Goal: Transaction & Acquisition: Purchase product/service

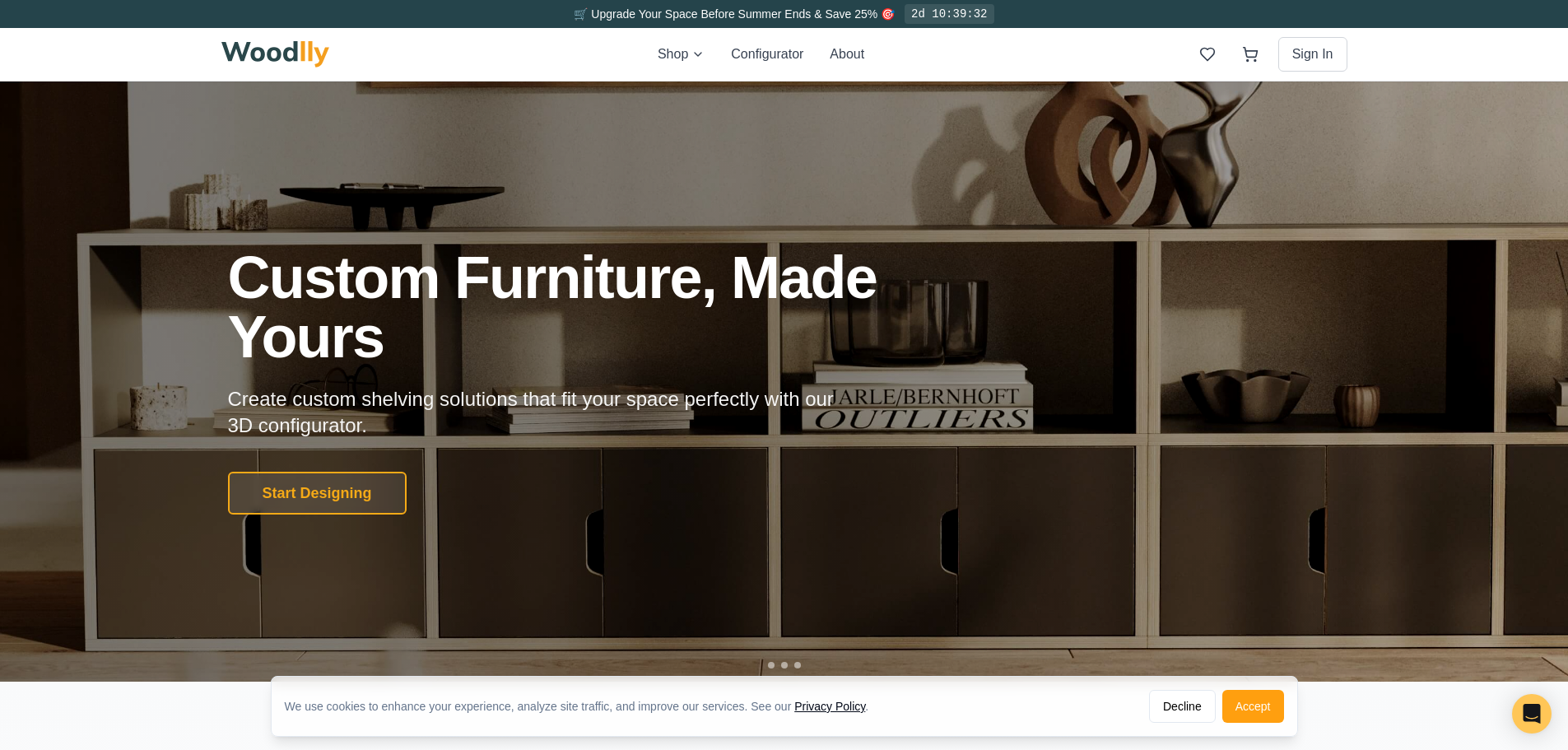
click at [687, 39] on div "Shop Configurator About Sign In" at bounding box center [784, 55] width 1126 height 53
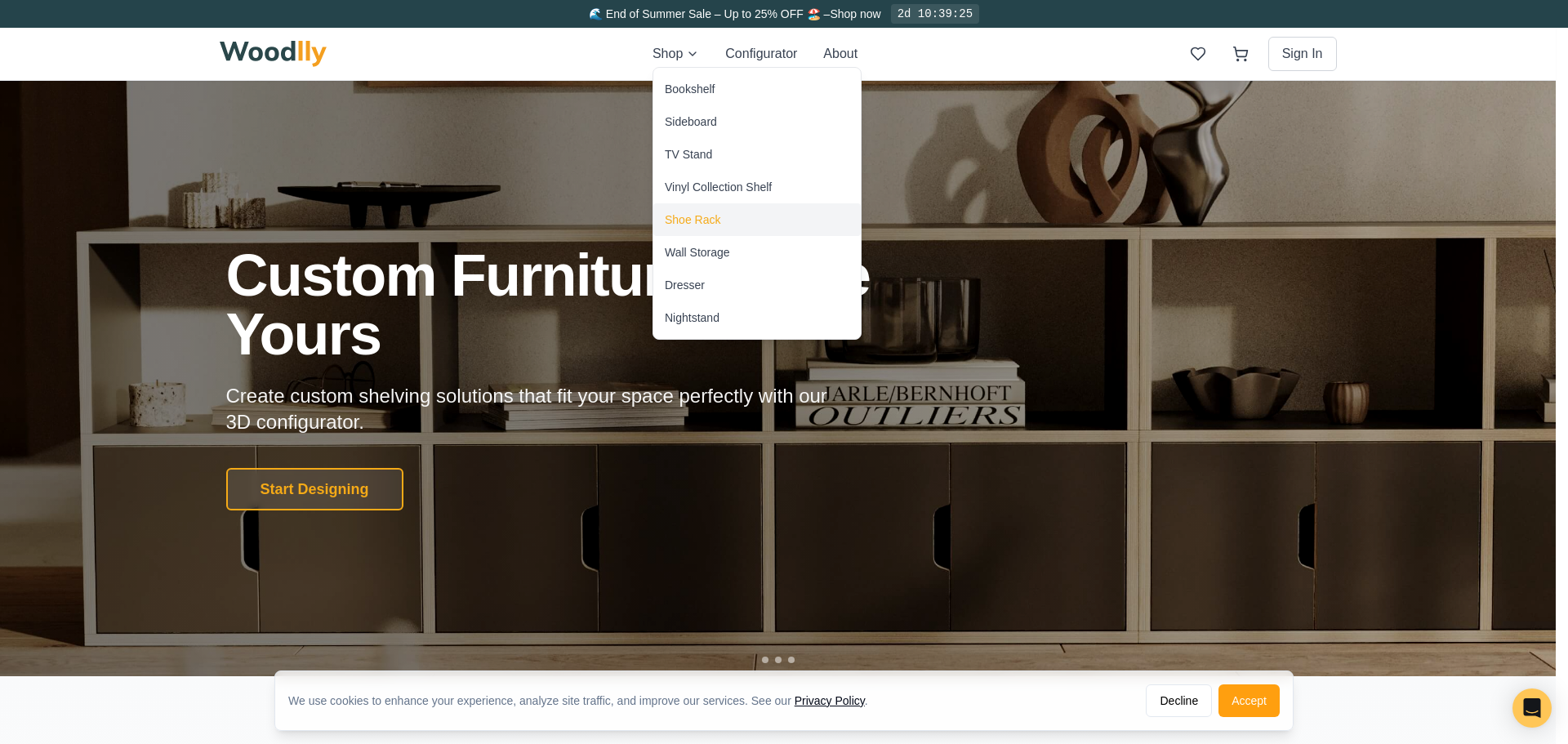
click at [708, 214] on div "Shoe Rack" at bounding box center [693, 220] width 56 height 17
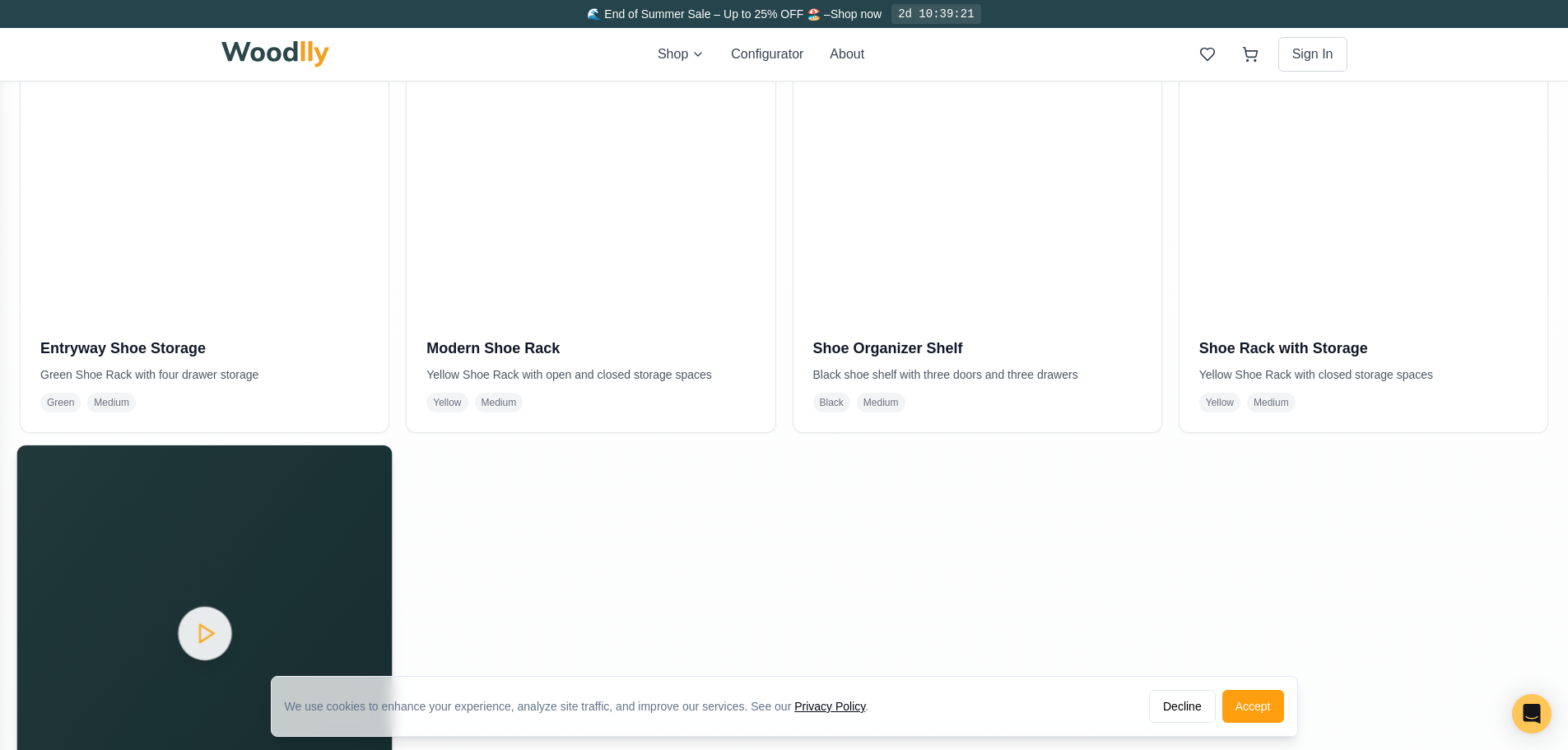
scroll to position [576, 0]
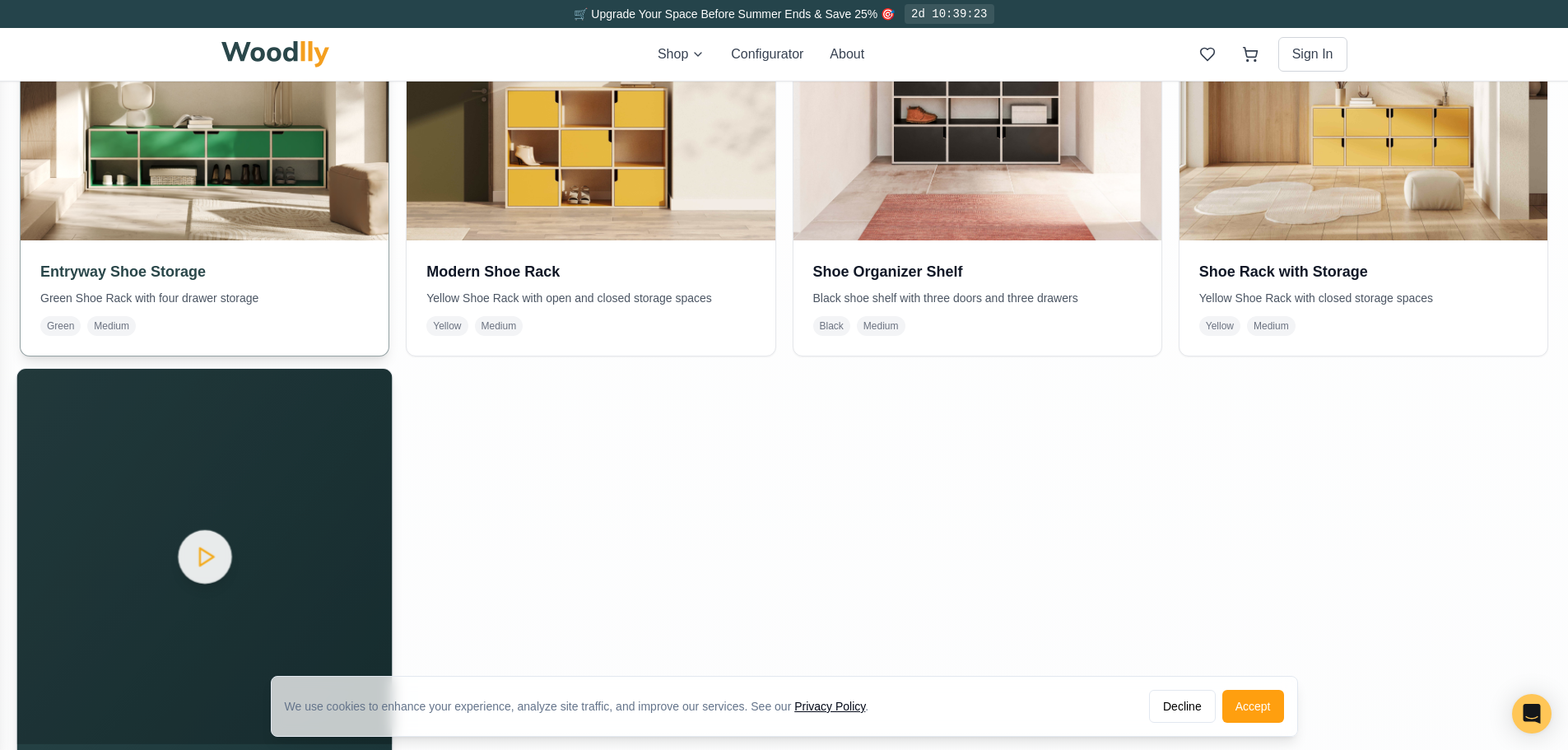
click at [301, 166] on img at bounding box center [205, 57] width 387 height 387
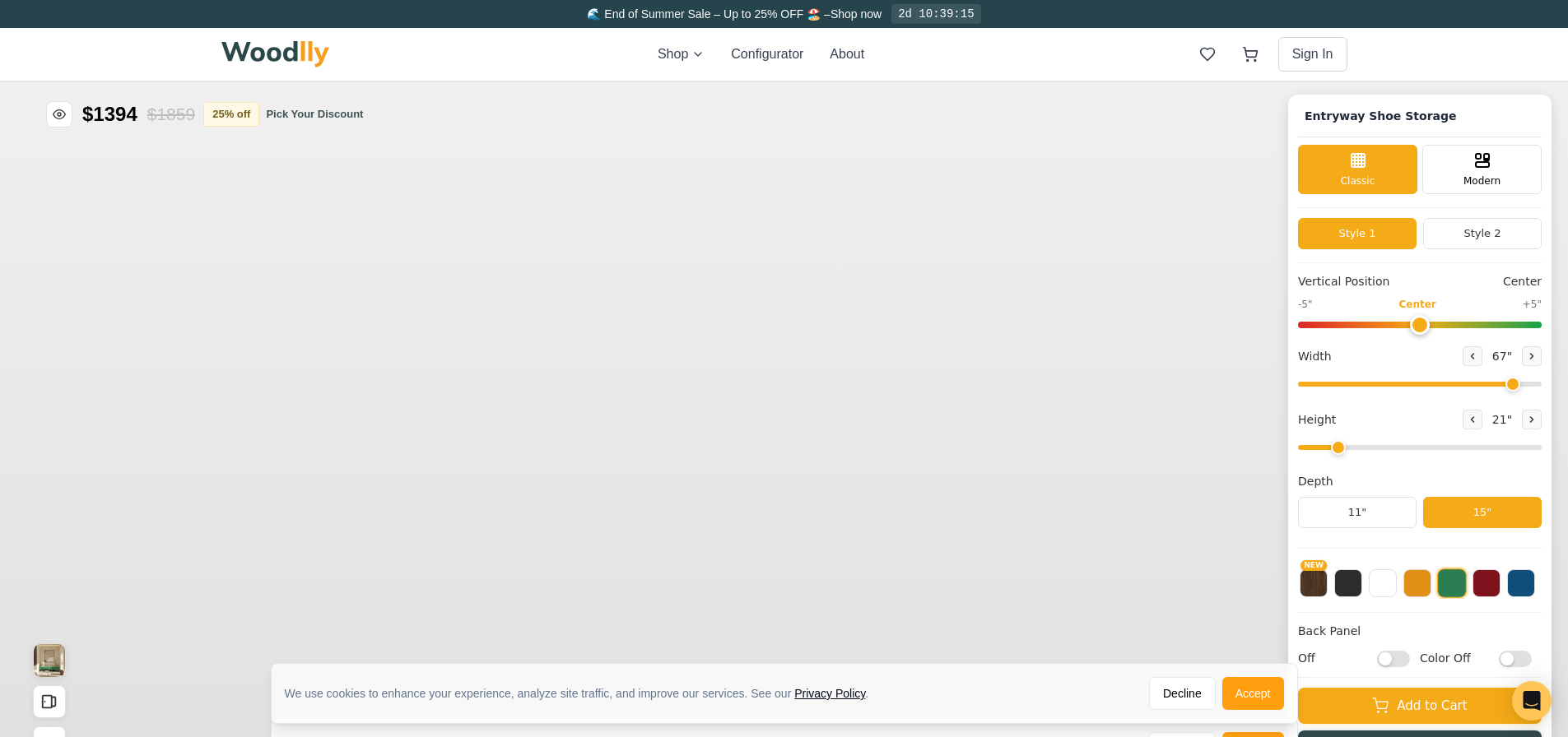
type input "67"
type input "2"
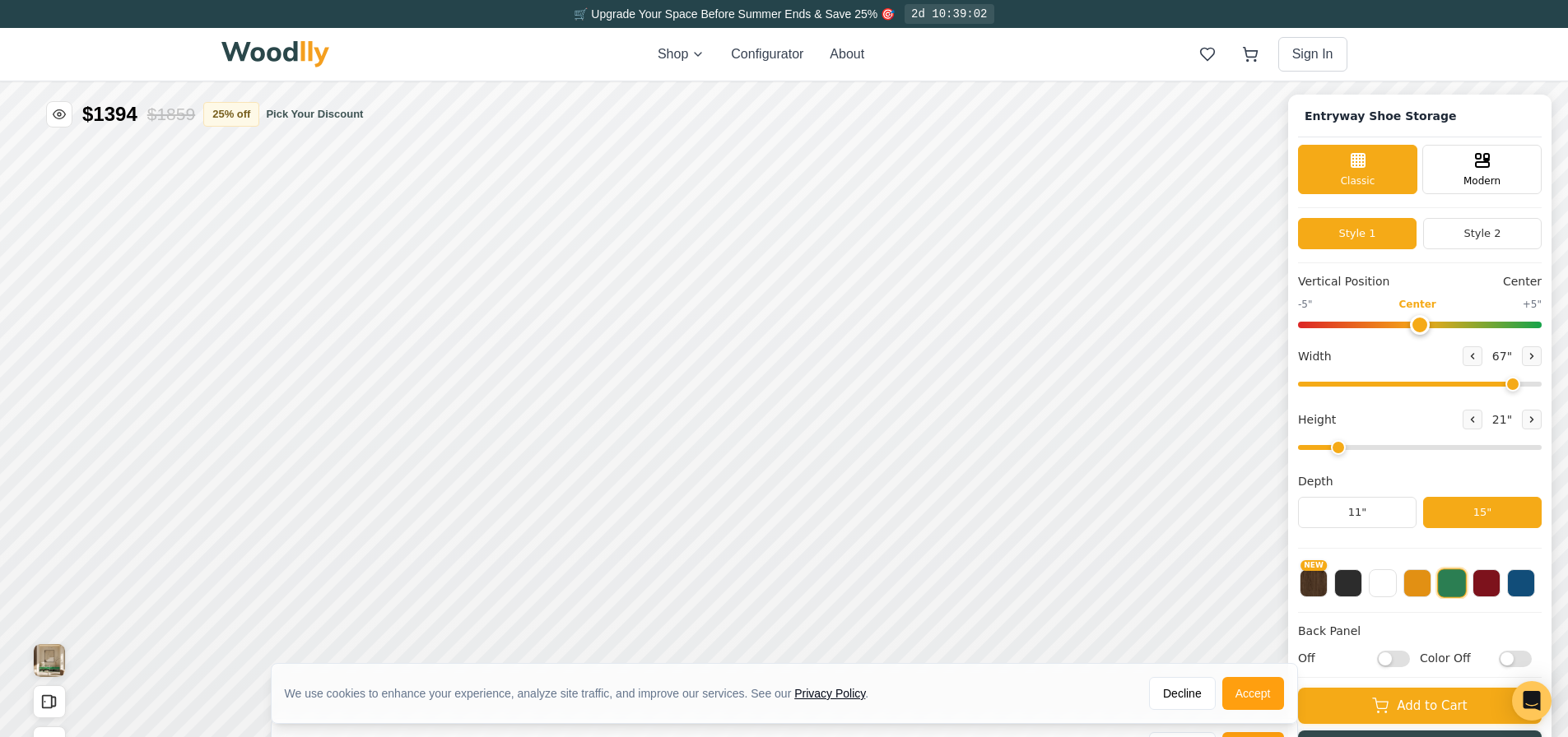
scroll to position [83, 0]
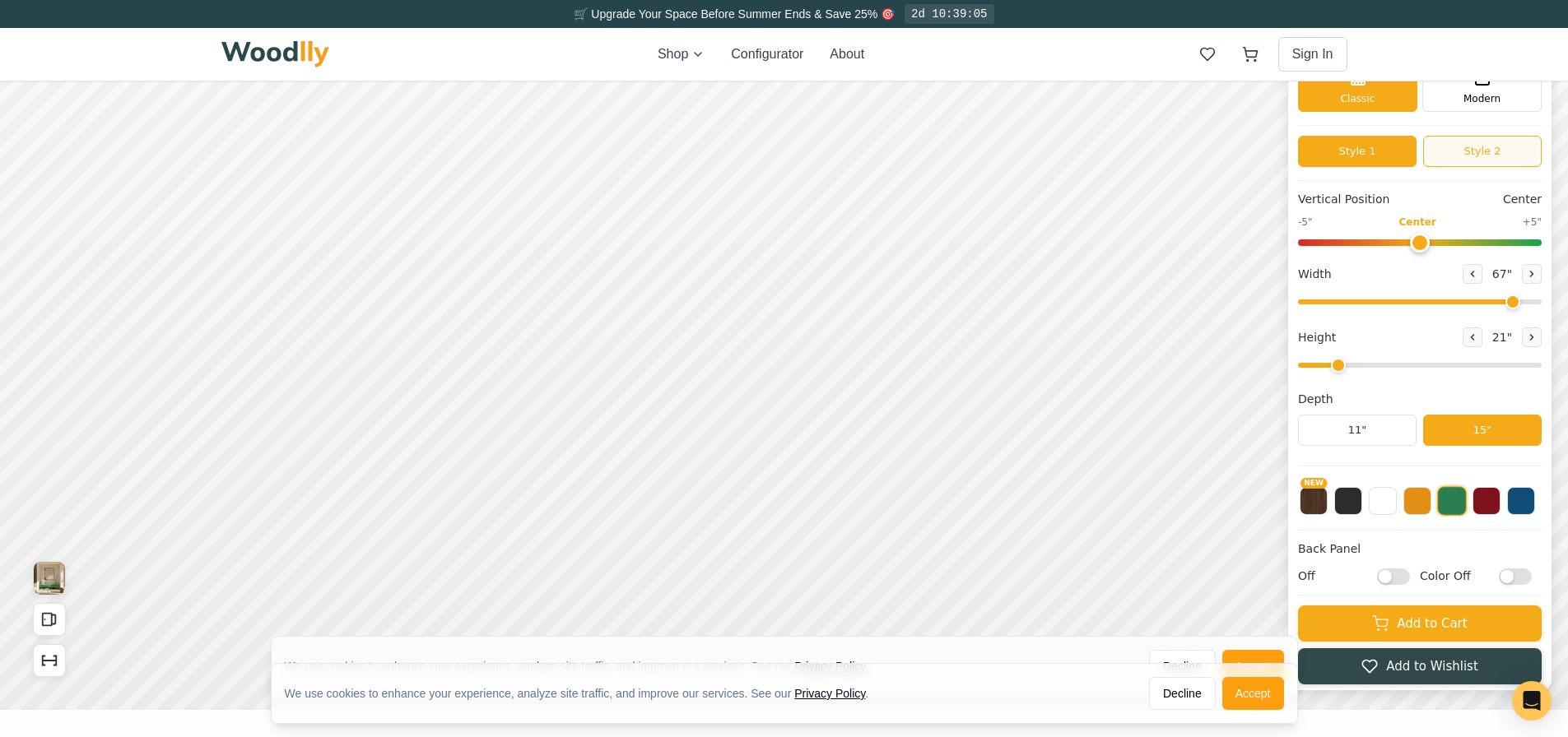
click at [1482, 162] on button "Style 2" at bounding box center [1483, 151] width 118 height 31
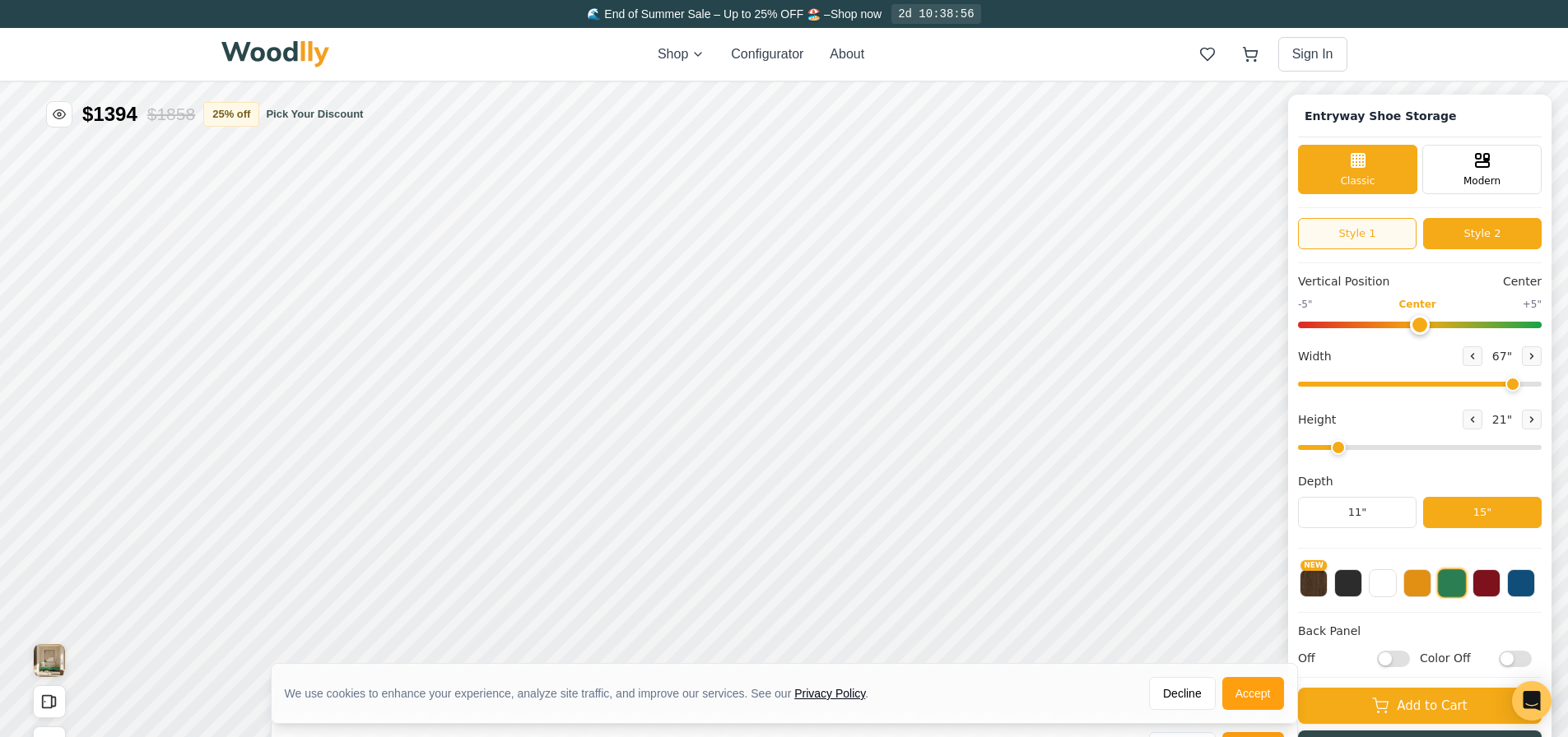
click at [1392, 235] on button "Style 1" at bounding box center [1358, 233] width 118 height 31
click at [1514, 230] on button "Style 2" at bounding box center [1483, 233] width 118 height 31
click at [1512, 176] on div "Modern" at bounding box center [1482, 167] width 119 height 50
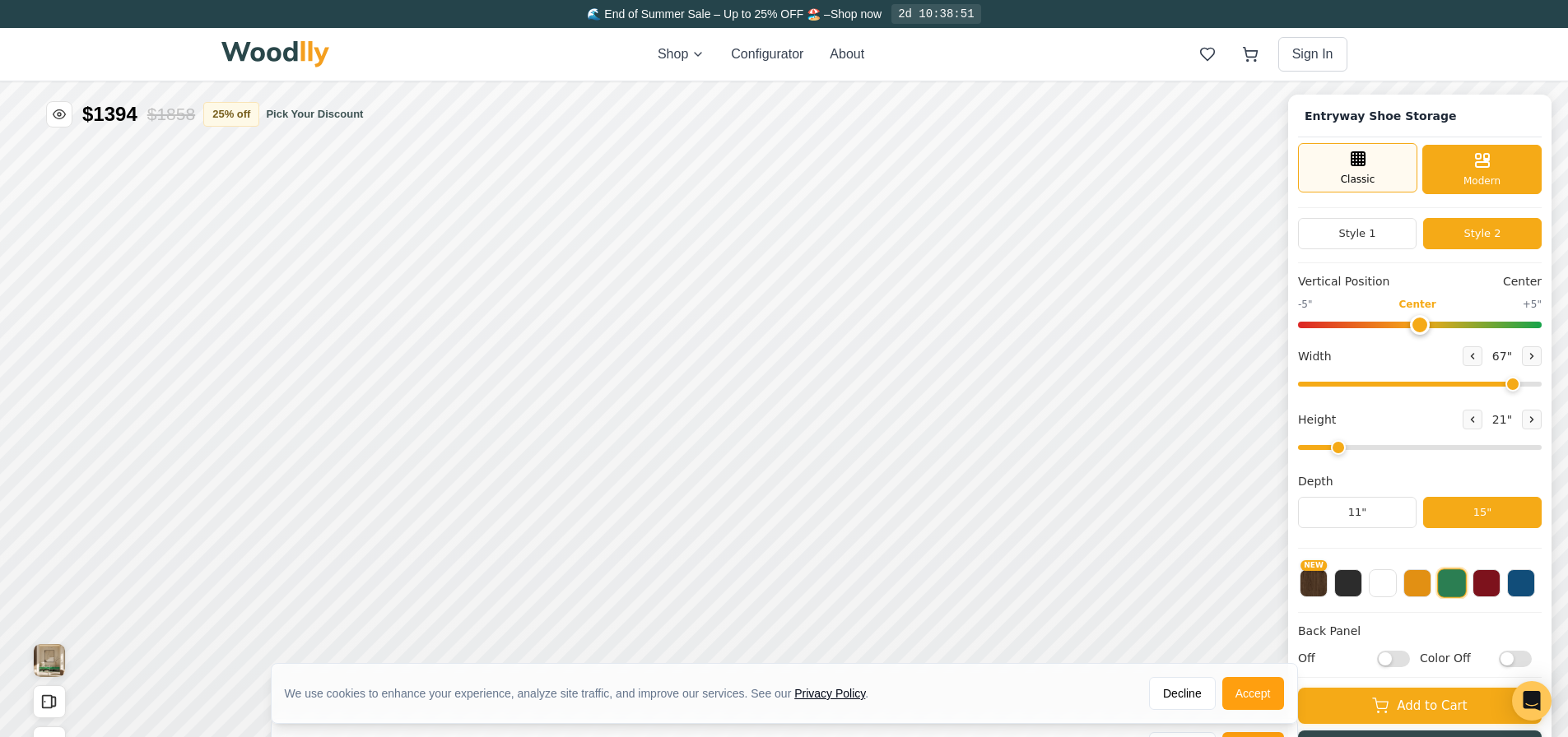
click at [1401, 185] on div "Classic" at bounding box center [1358, 167] width 119 height 50
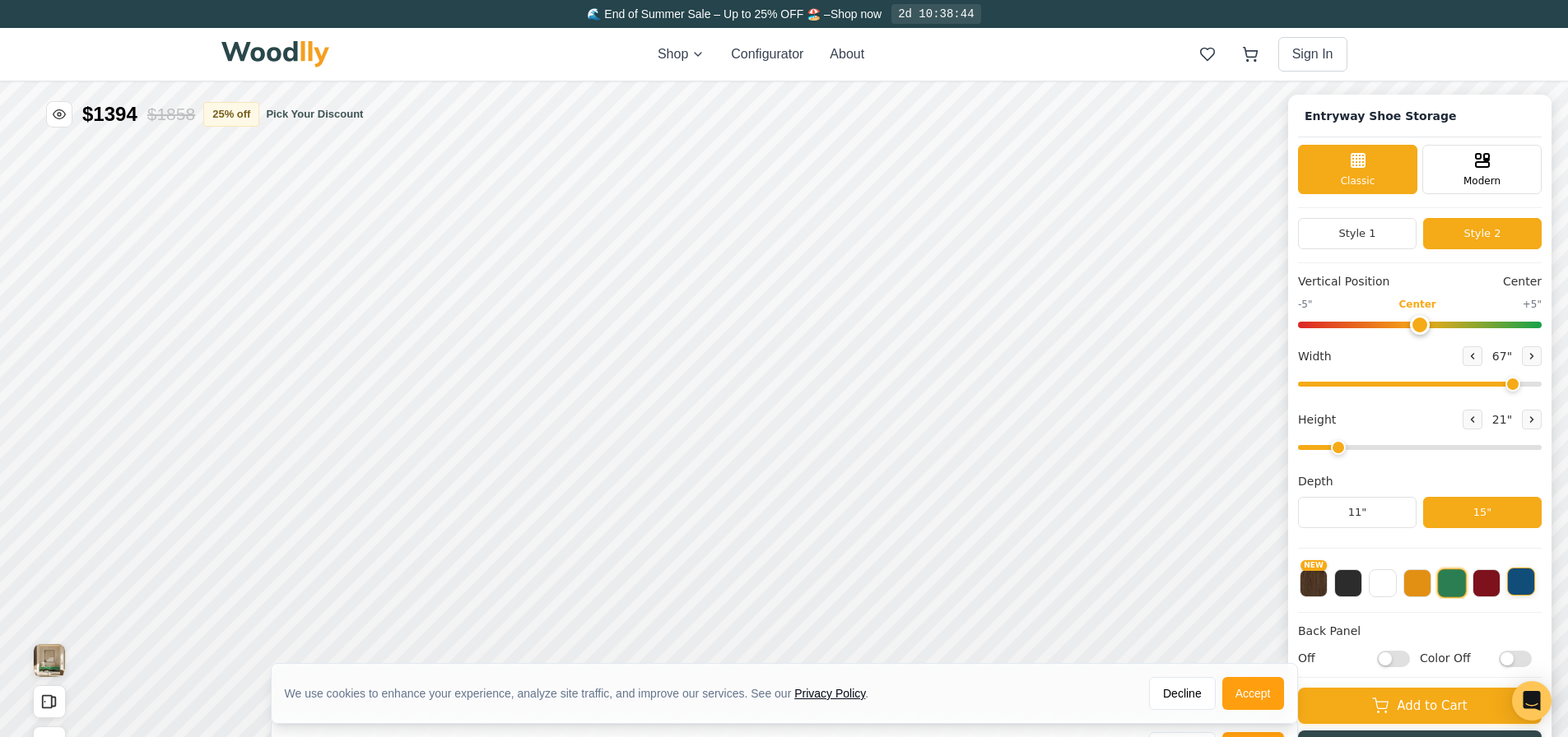
click at [1535, 579] on button at bounding box center [1521, 582] width 28 height 28
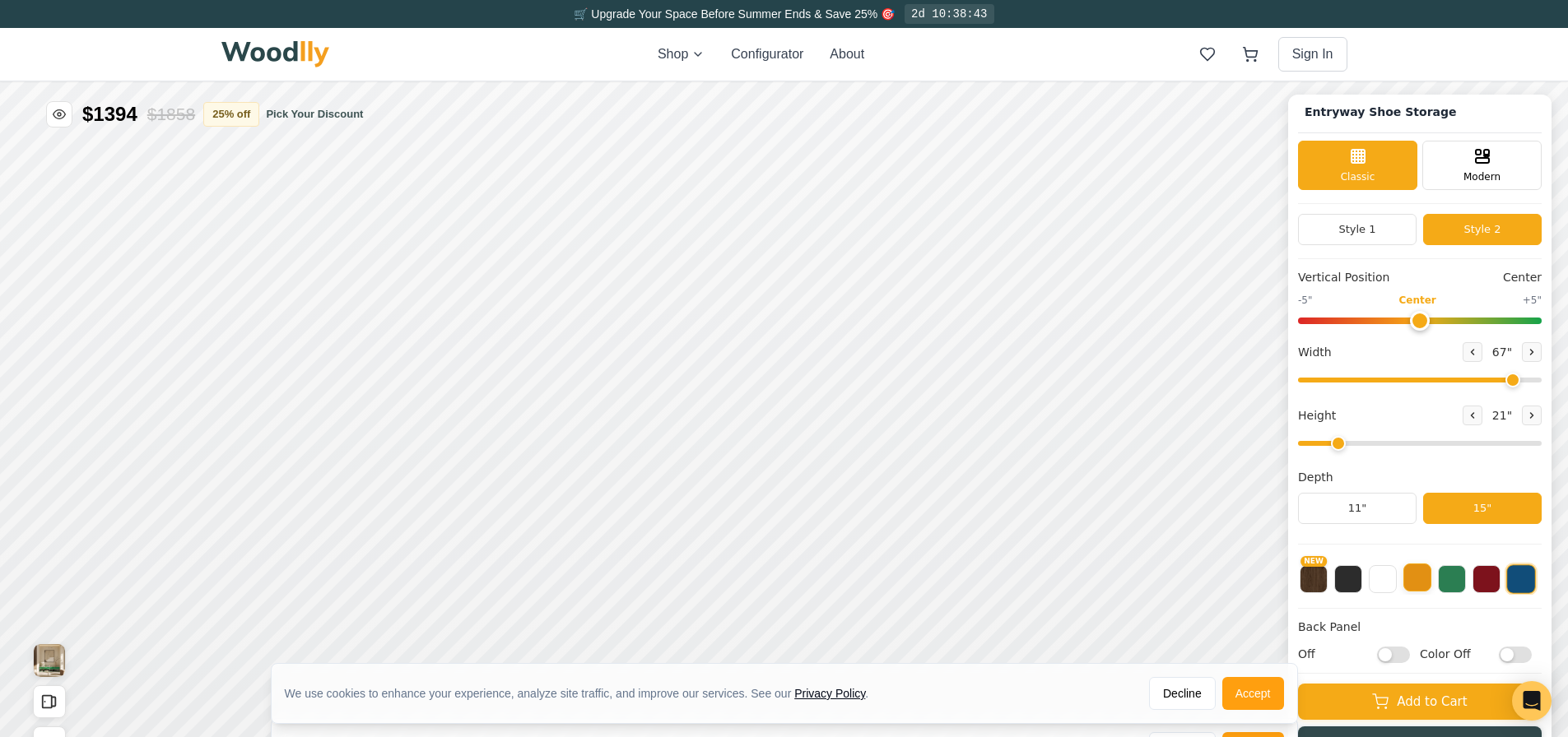
click at [1427, 585] on button at bounding box center [1418, 577] width 28 height 28
click at [1391, 317] on input "range" at bounding box center [1420, 320] width 243 height 7
click at [1336, 318] on input "range" at bounding box center [1420, 320] width 243 height 7
type input "0"
click at [1429, 320] on input "range" at bounding box center [1420, 320] width 243 height 7
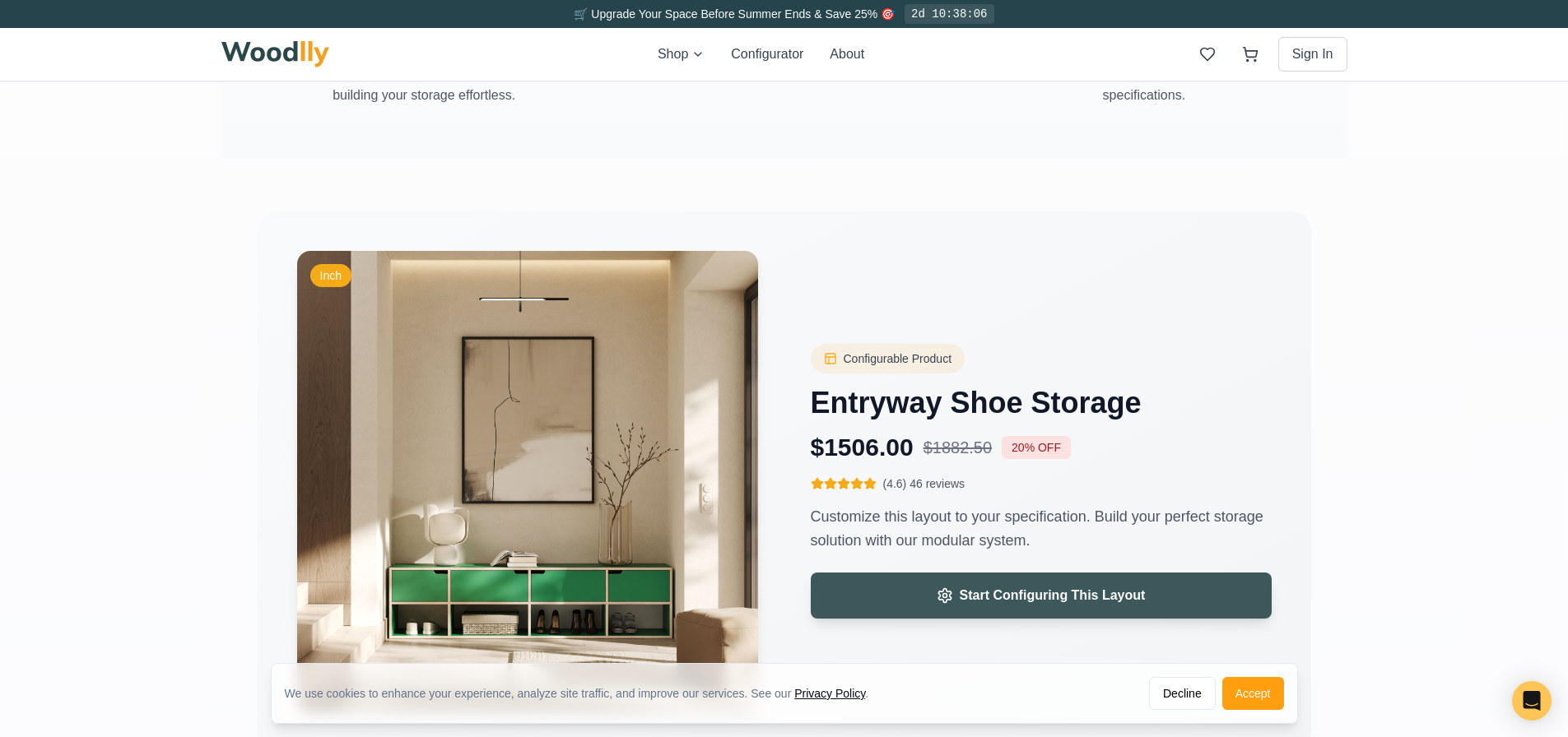
scroll to position [2467, 0]
